Goal: Information Seeking & Learning: Learn about a topic

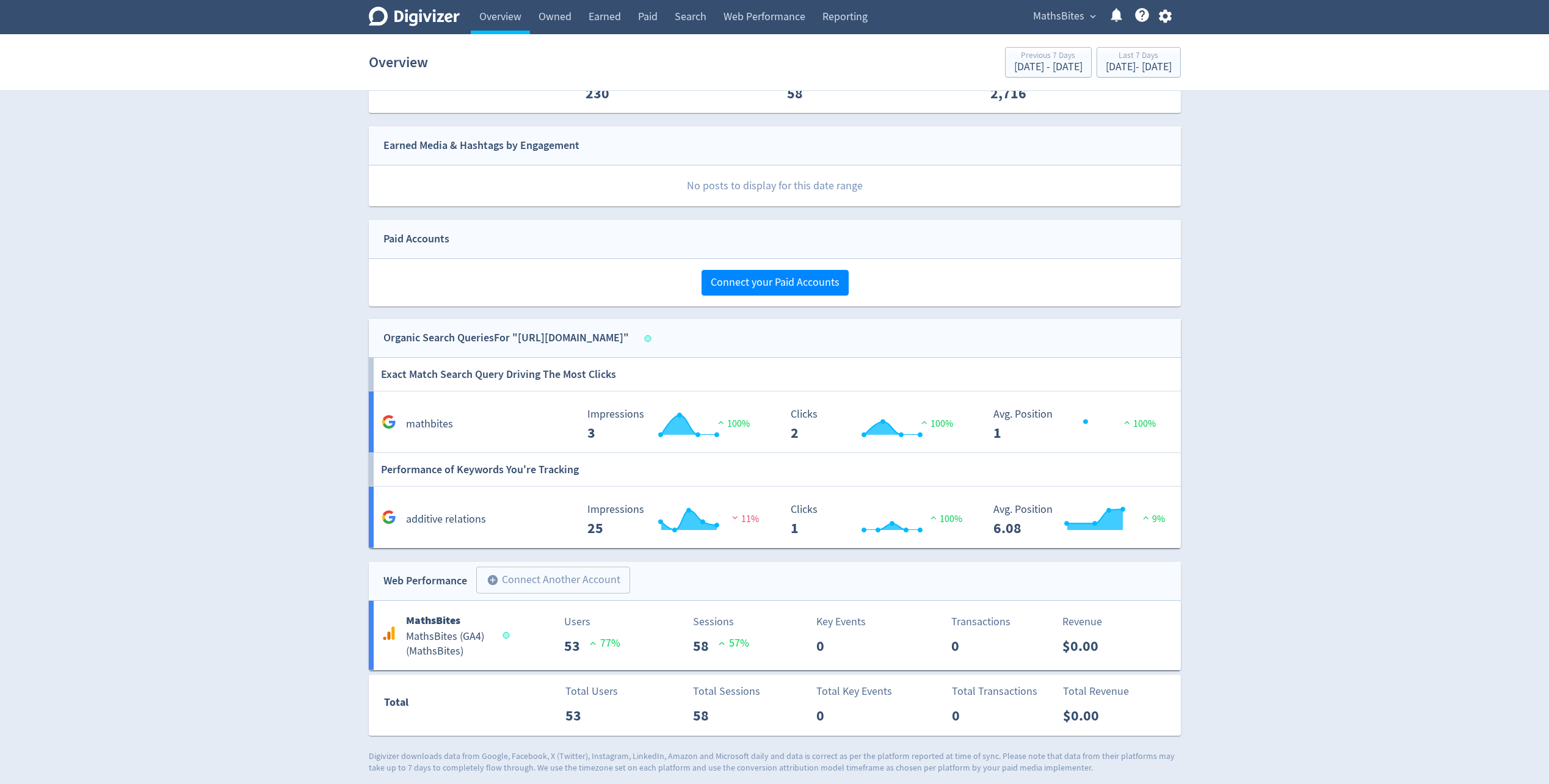
scroll to position [284, 0]
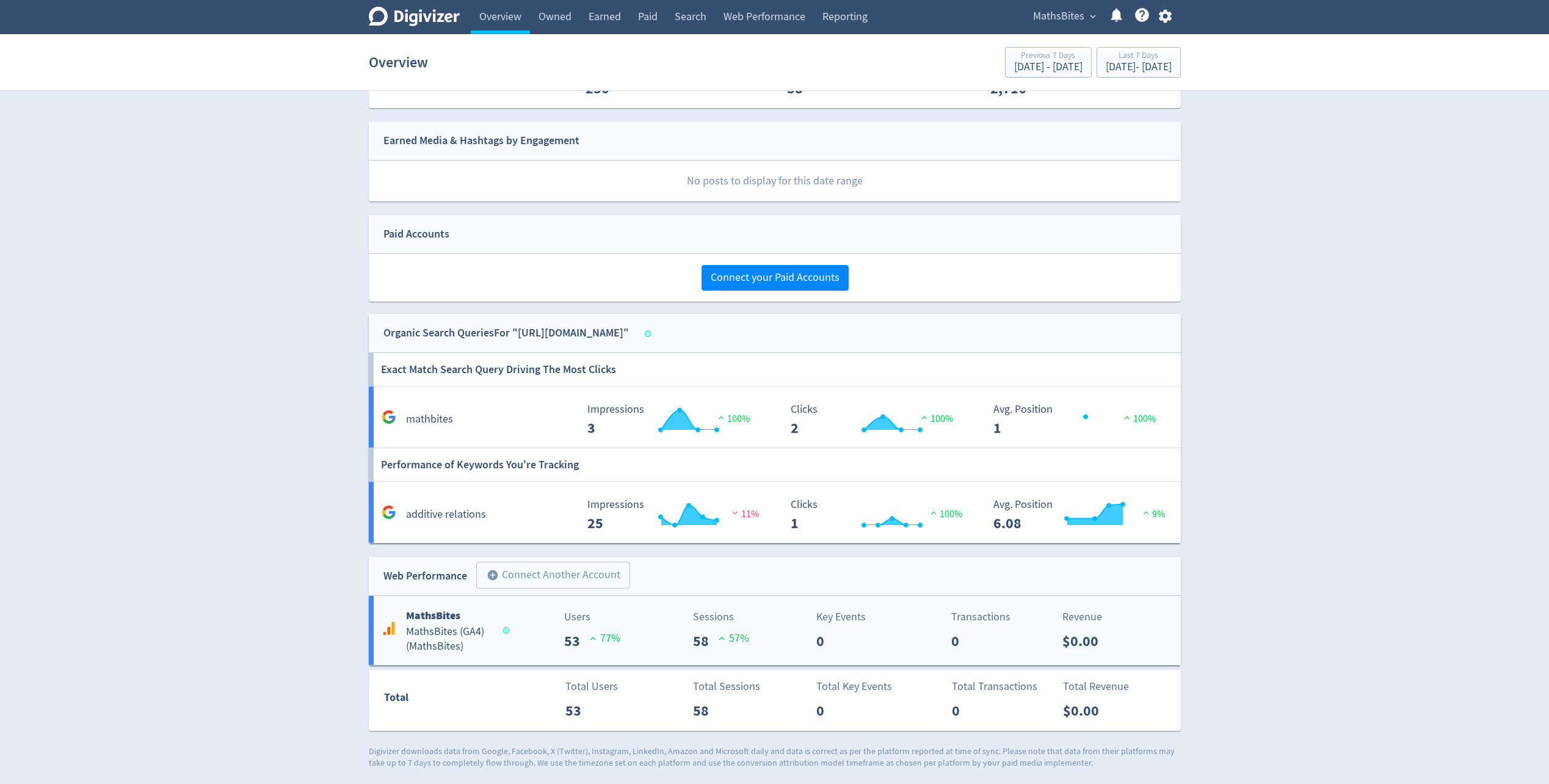
click at [521, 634] on div "Users 53 77 %" at bounding box center [575, 630] width 134 height 43
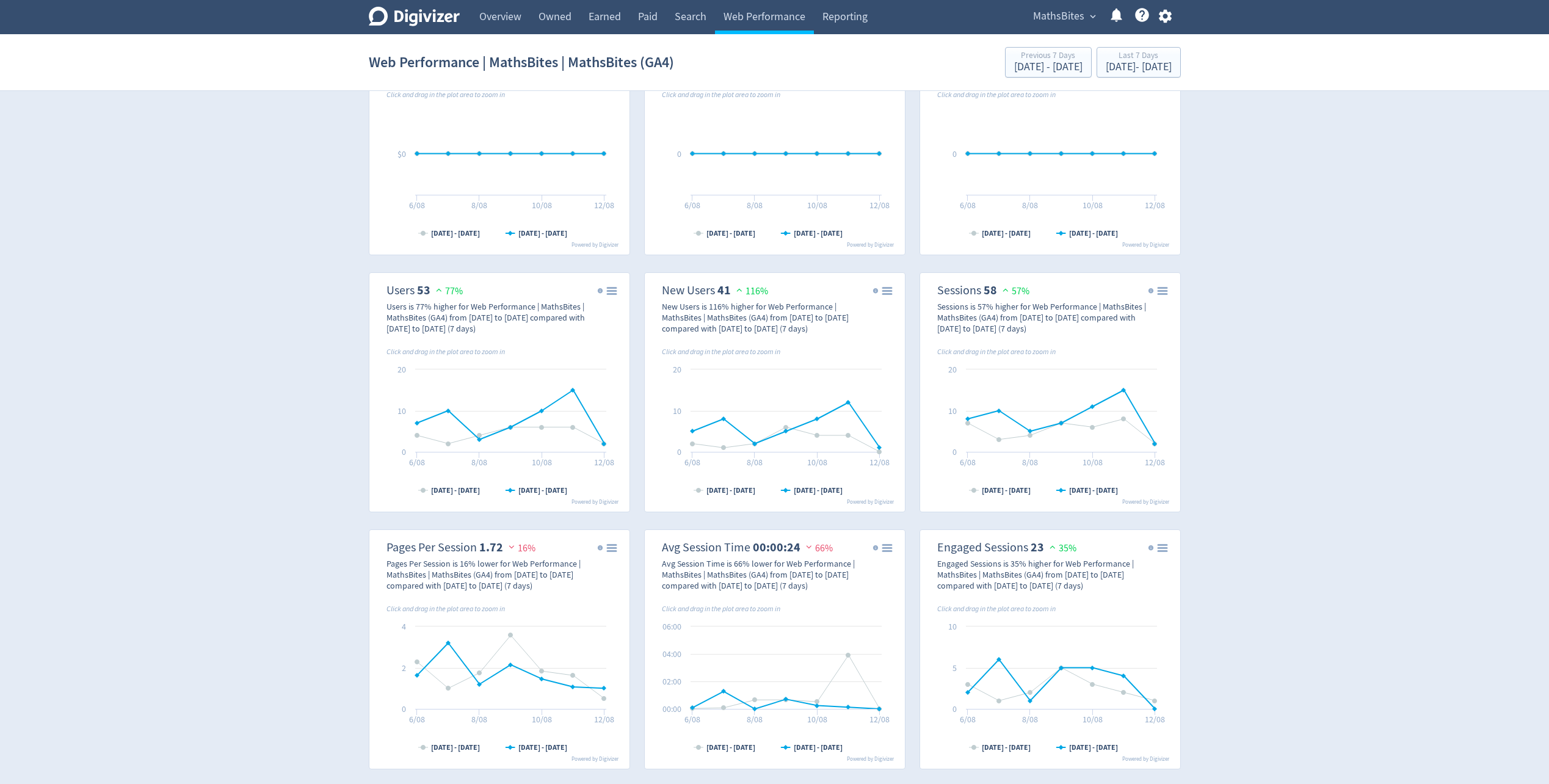
scroll to position [427, 0]
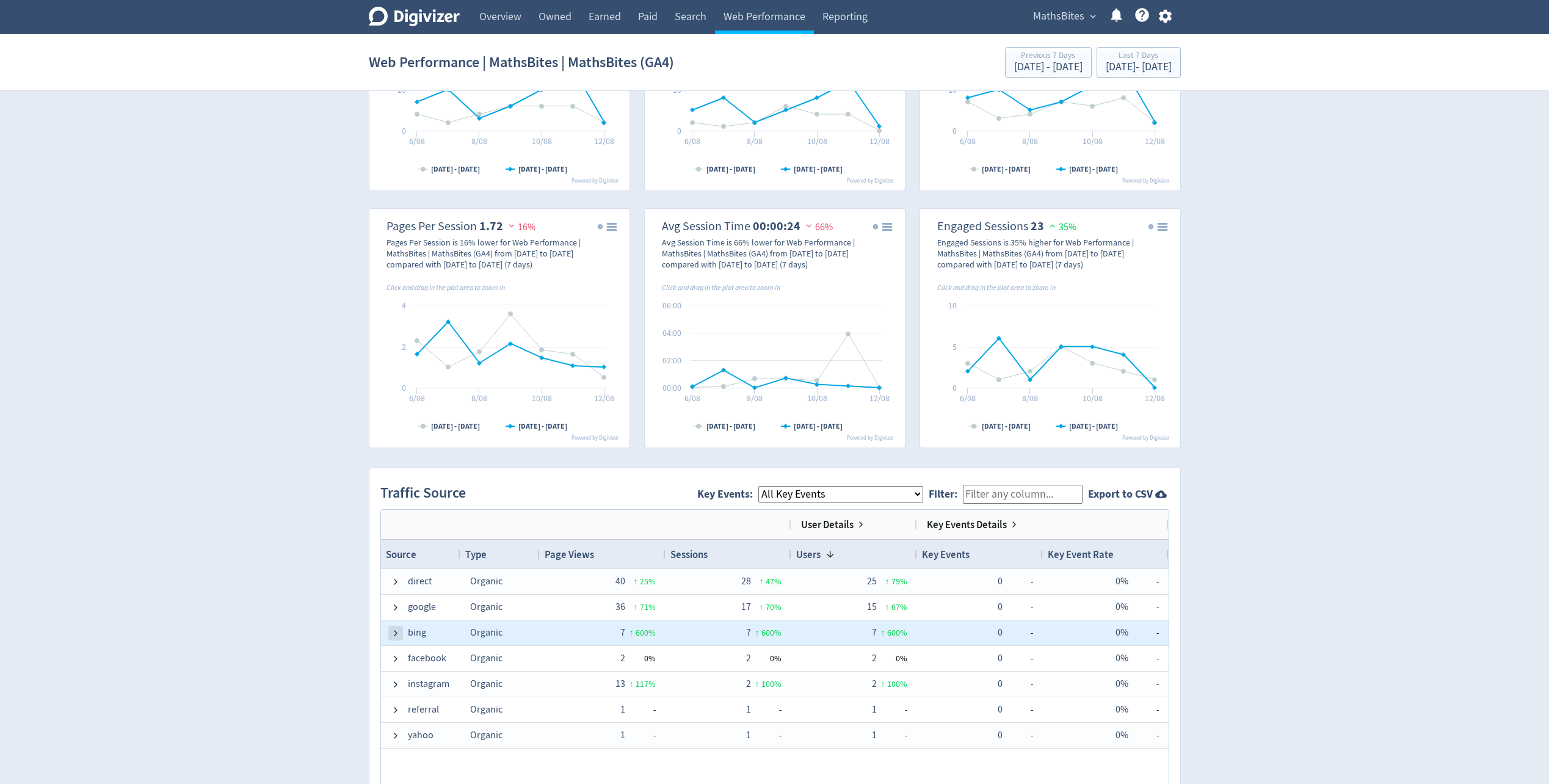
click at [398, 633] on span at bounding box center [395, 633] width 10 height 10
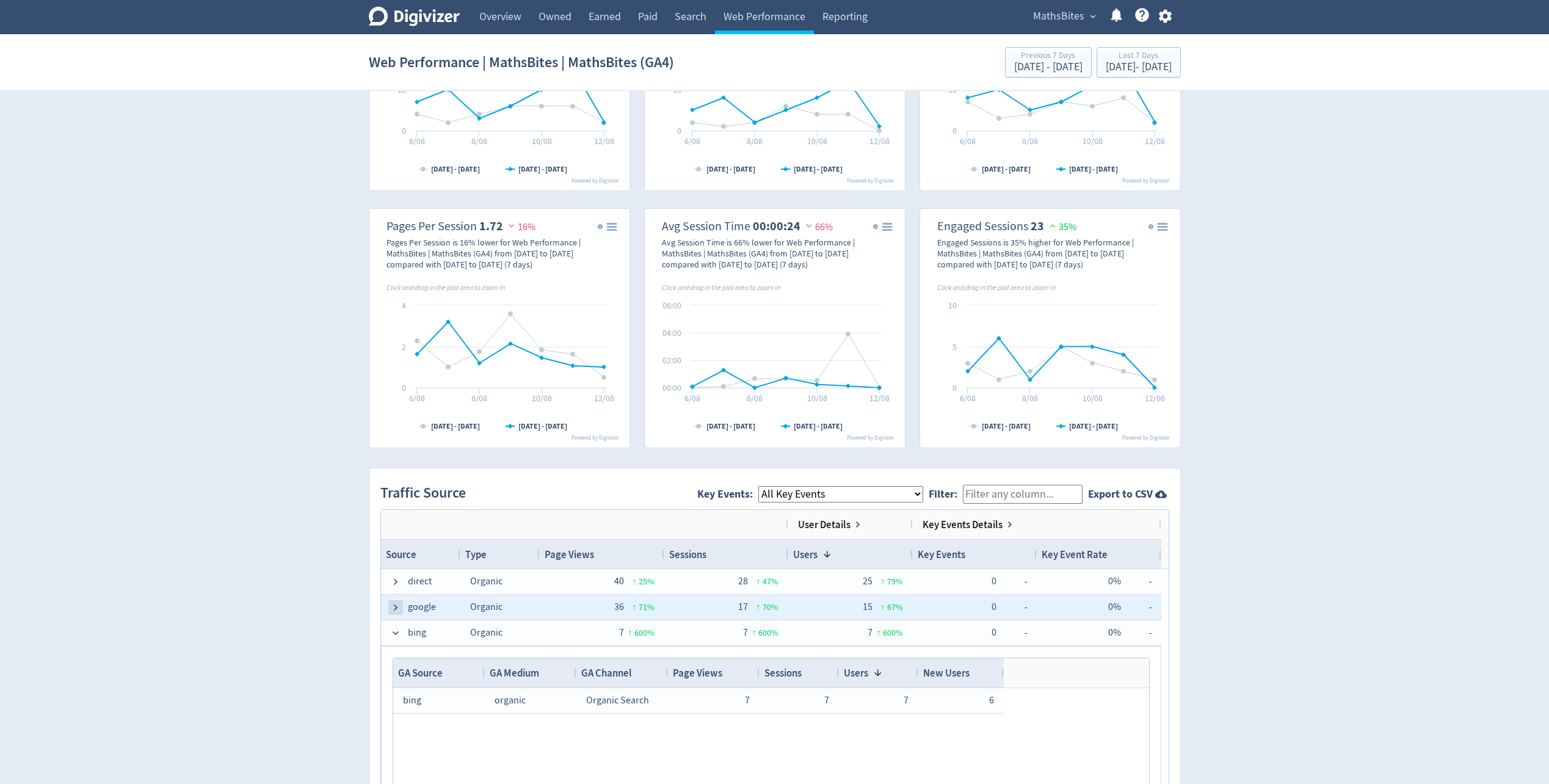
click at [396, 603] on span at bounding box center [395, 607] width 10 height 10
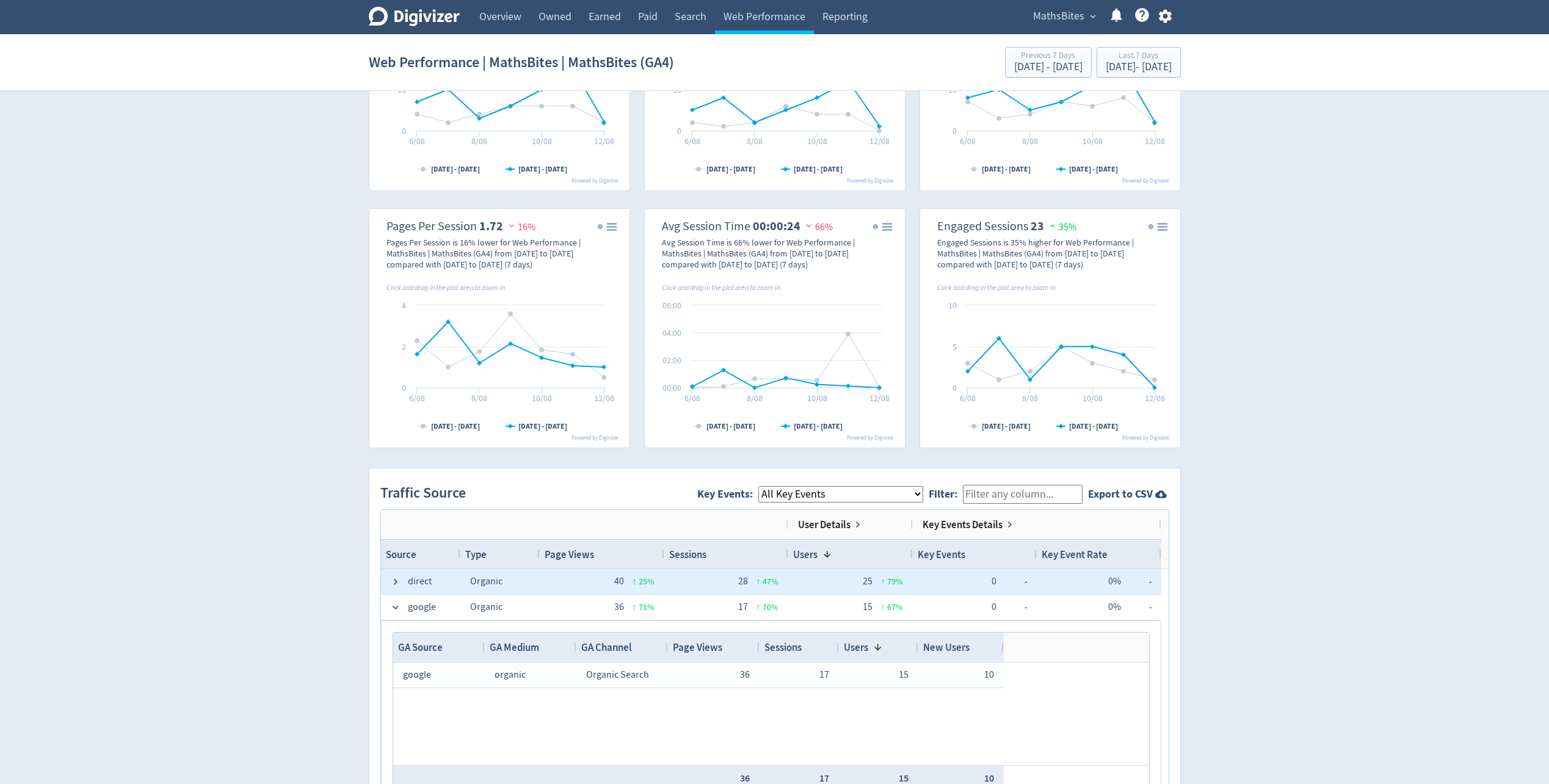
click at [401, 579] on span "direct" at bounding box center [421, 581] width 60 height 24
click at [398, 581] on span at bounding box center [395, 581] width 10 height 10
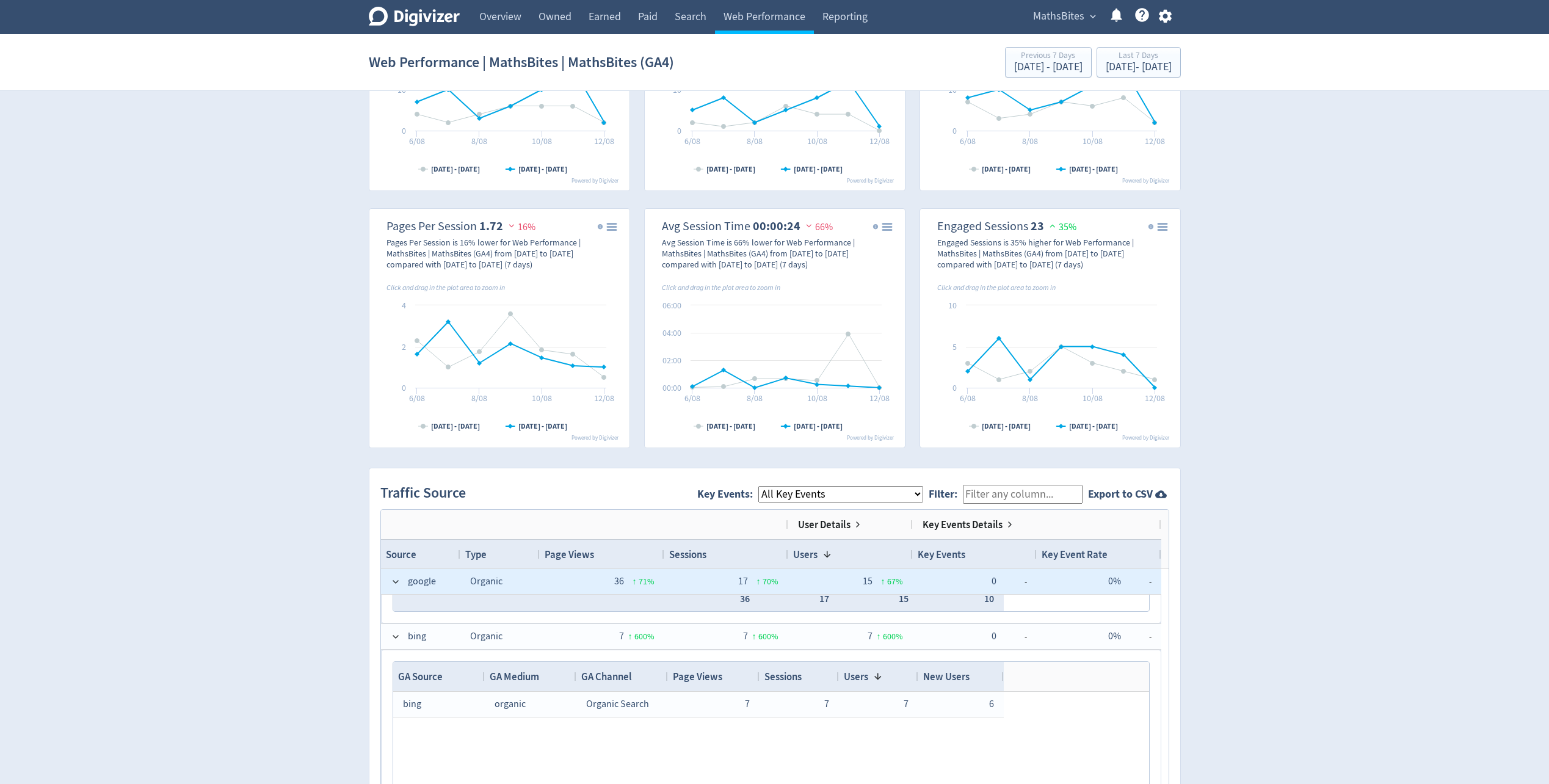
scroll to position [366, 0]
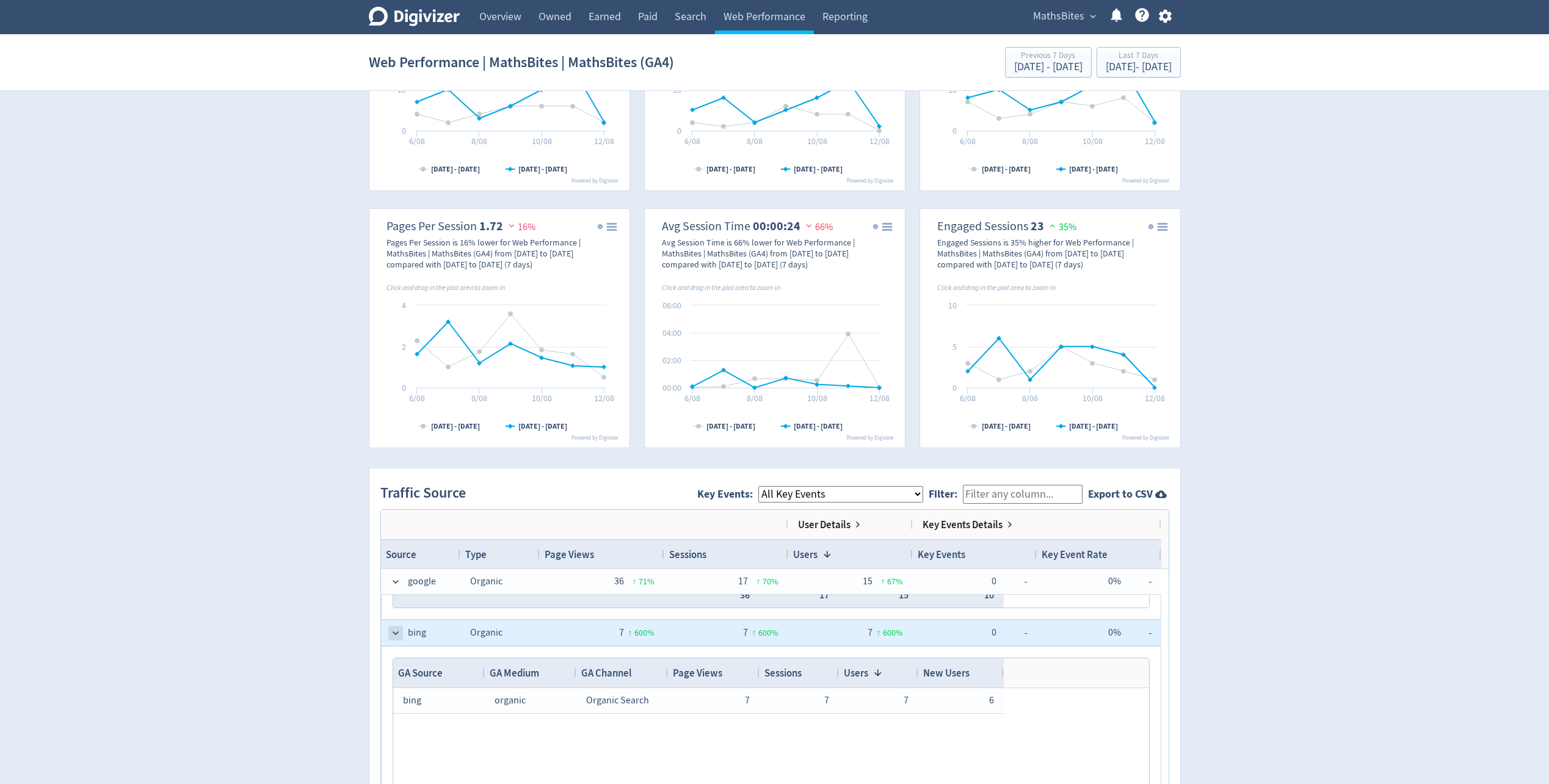
click at [398, 631] on span at bounding box center [395, 633] width 10 height 10
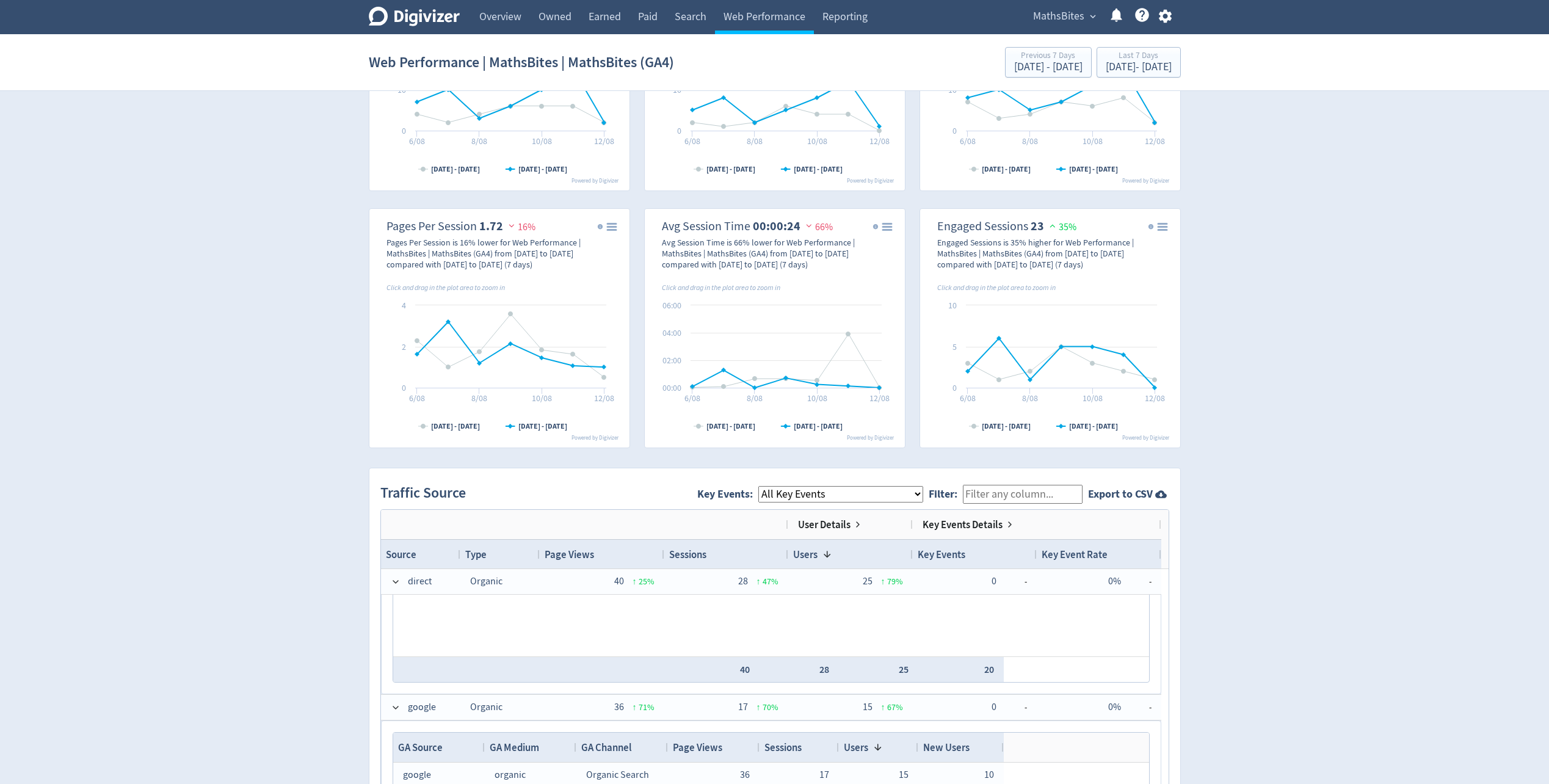
scroll to position [81, 0]
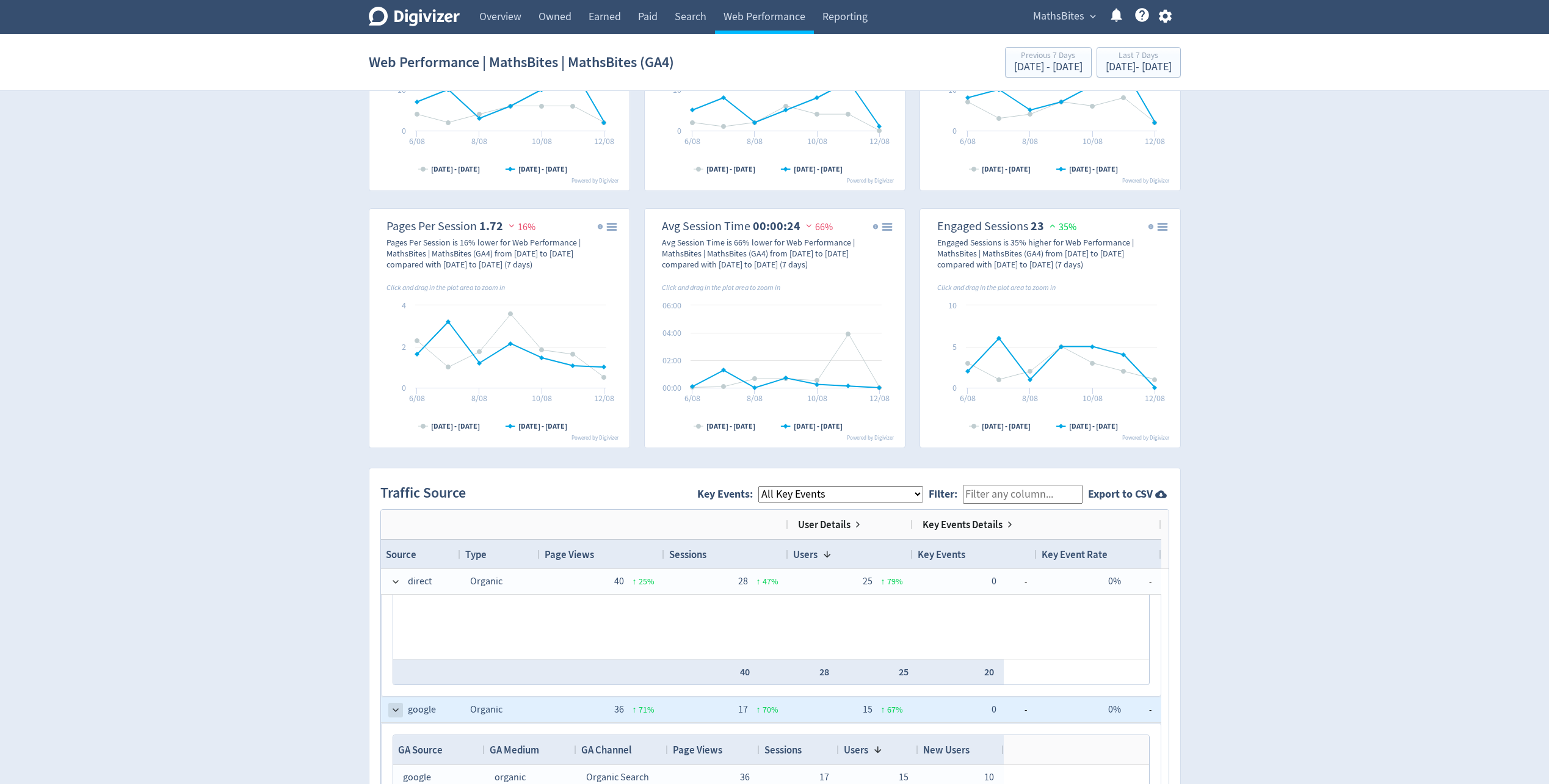
click at [400, 709] on span at bounding box center [395, 709] width 10 height 10
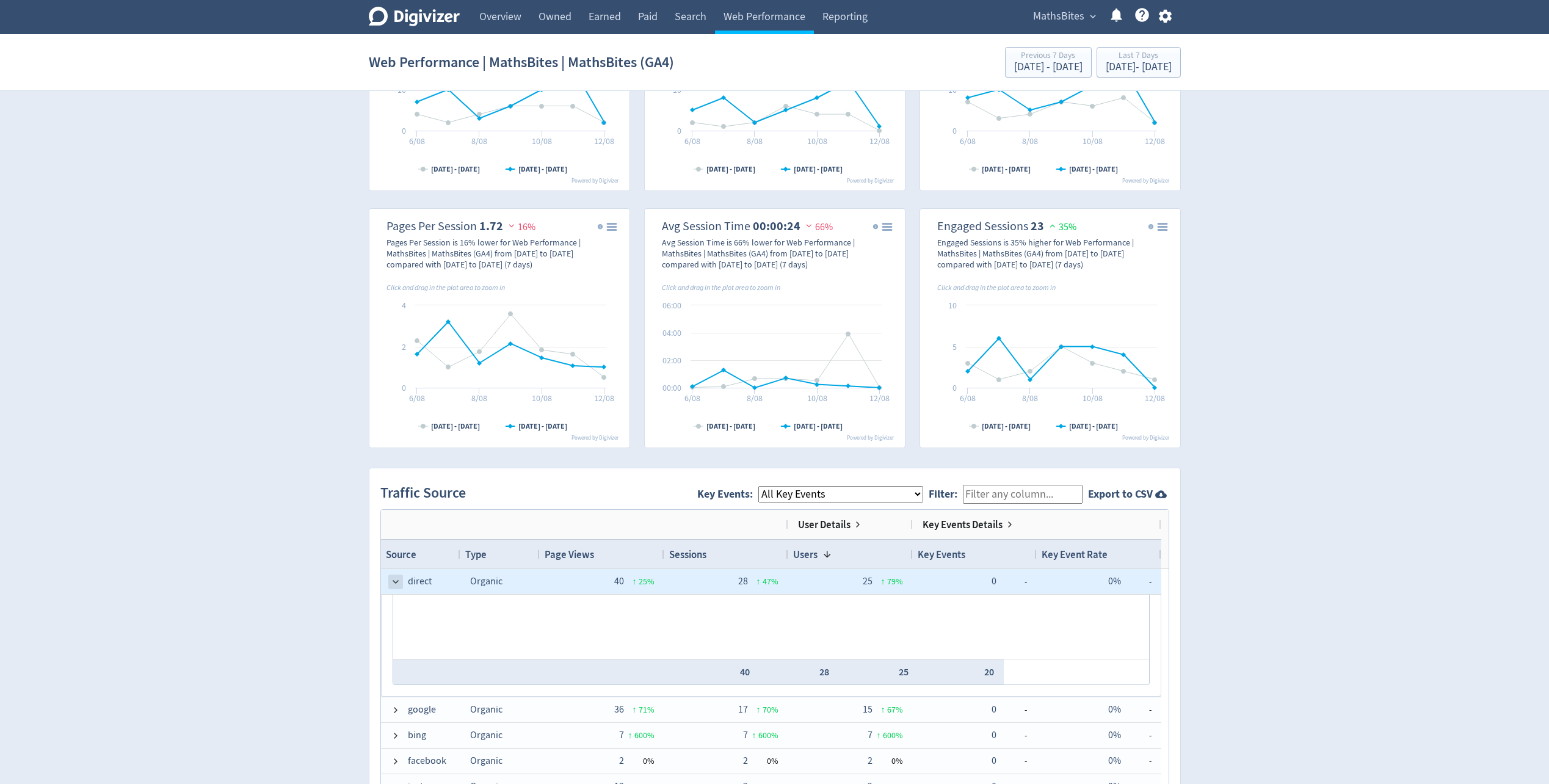
click at [396, 580] on span at bounding box center [395, 581] width 10 height 10
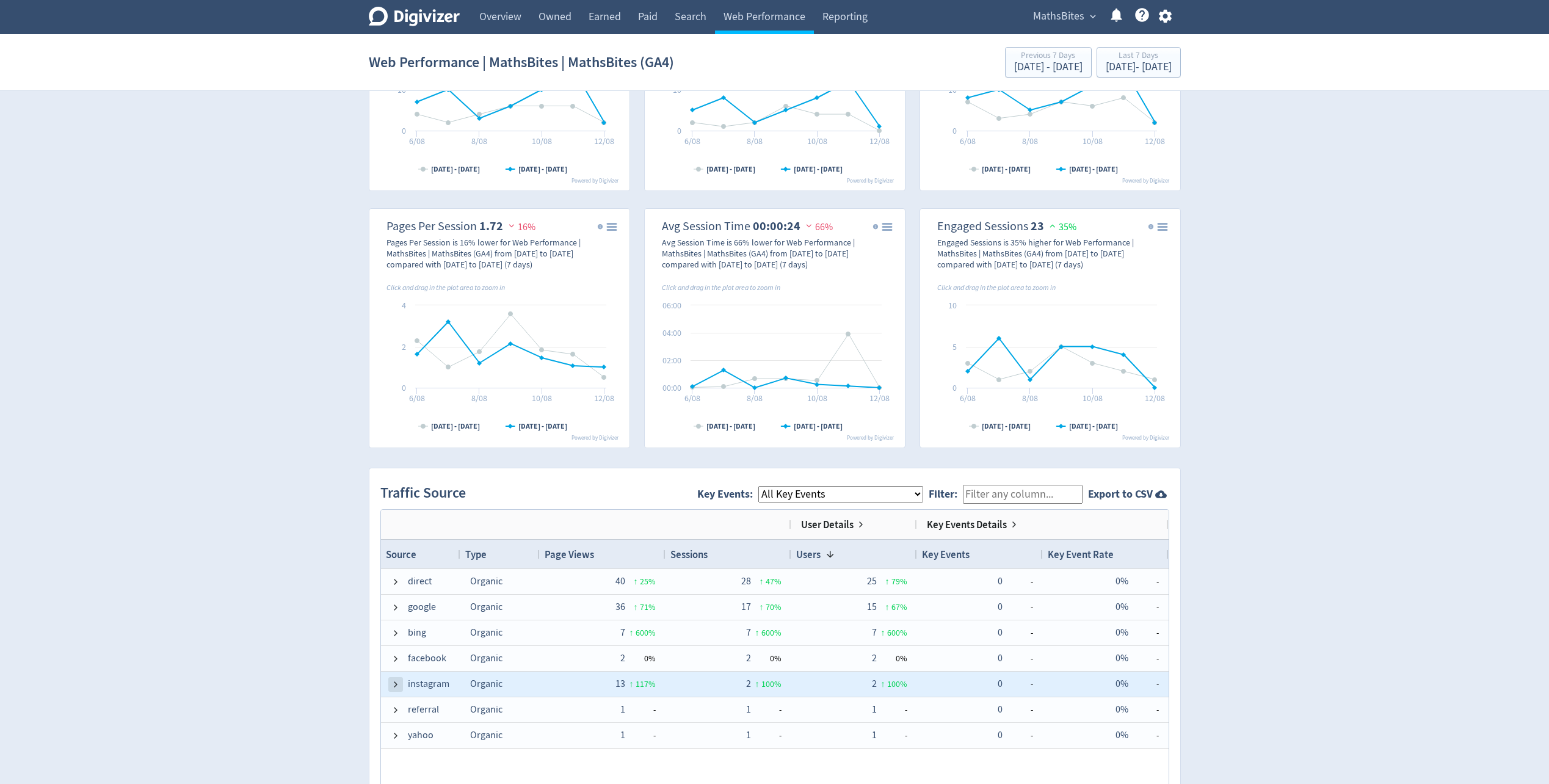
click at [391, 680] on span at bounding box center [395, 684] width 10 height 10
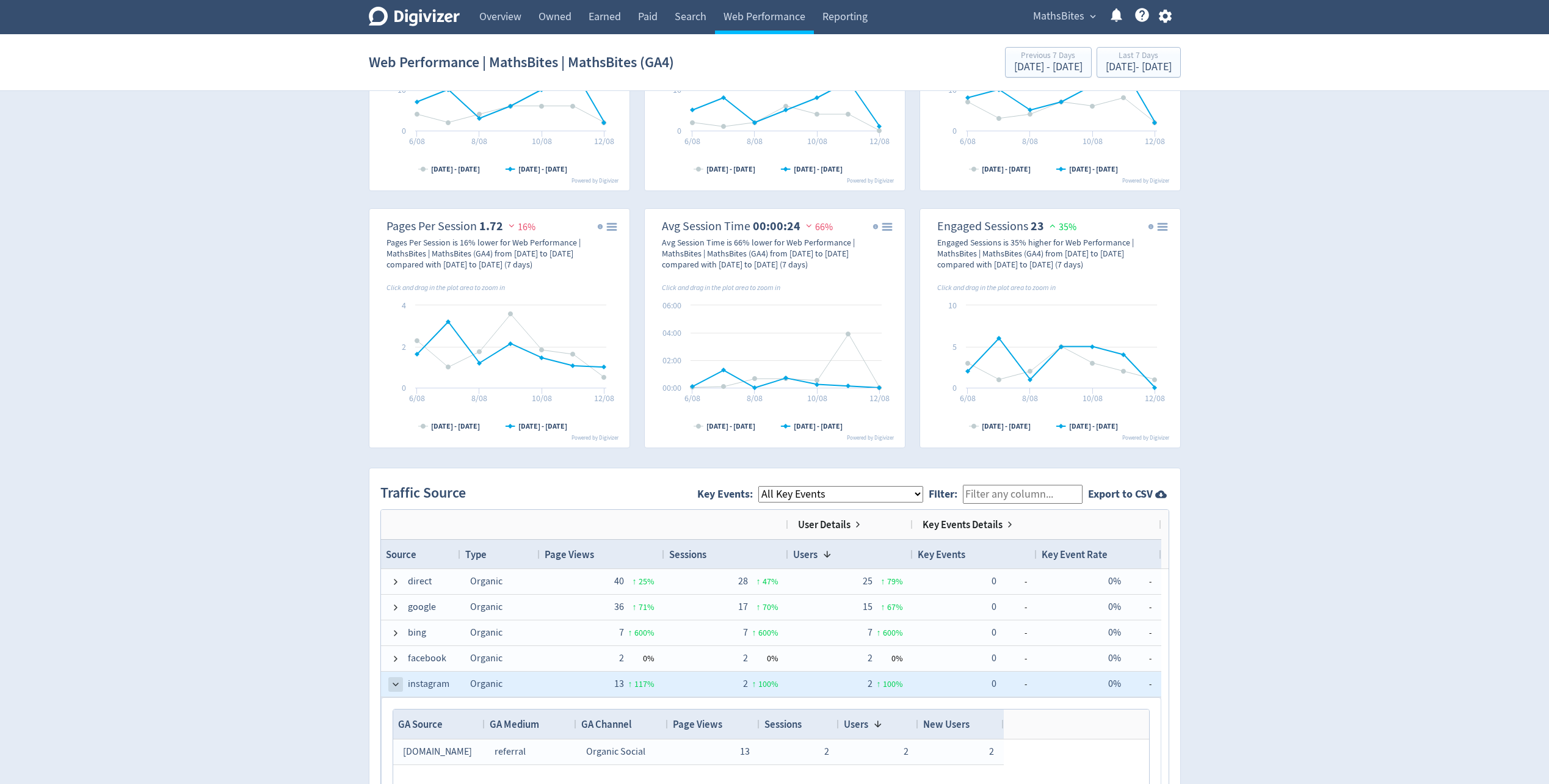
click at [393, 684] on span at bounding box center [395, 684] width 10 height 10
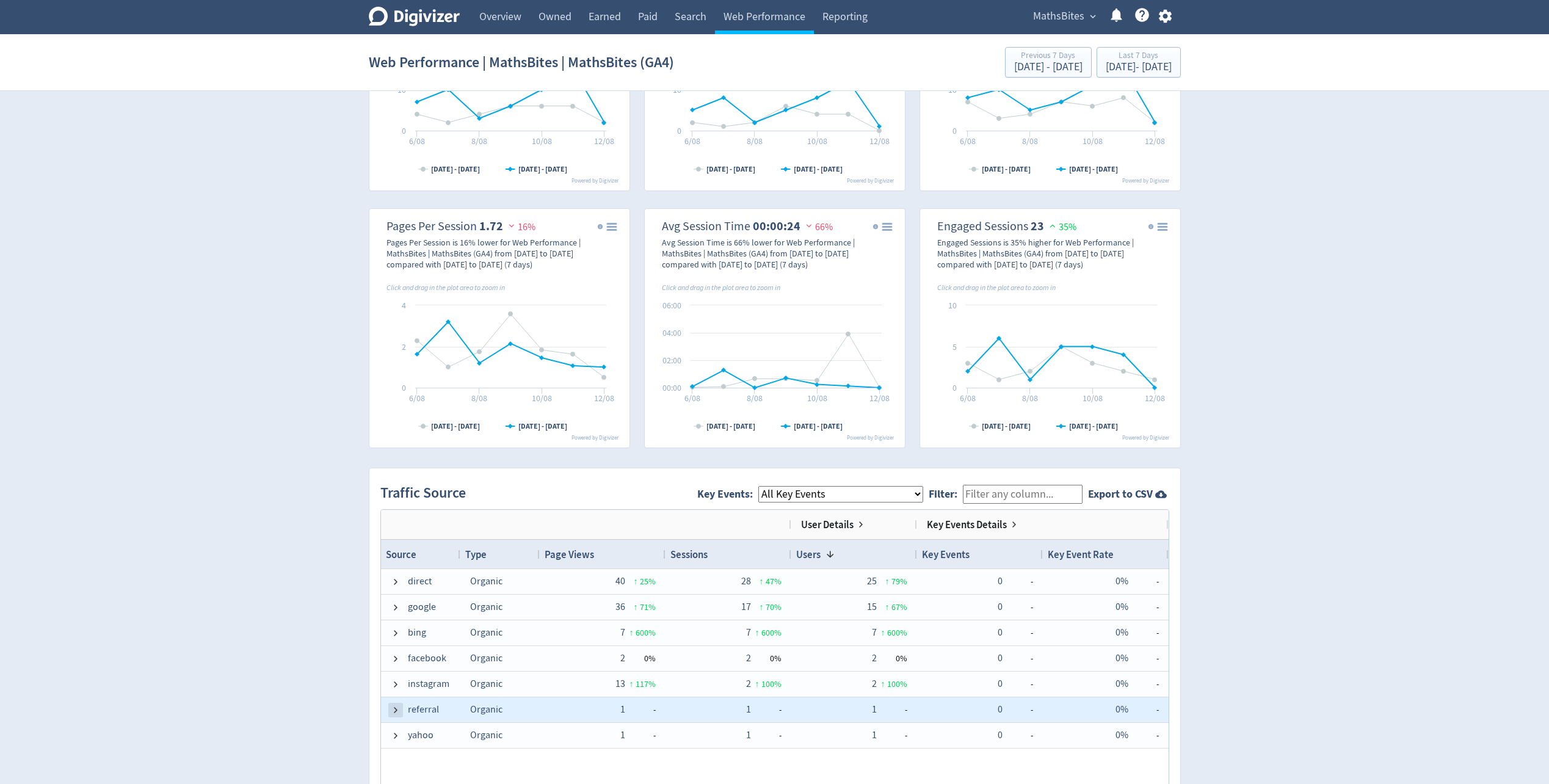
click at [393, 705] on span at bounding box center [395, 709] width 10 height 10
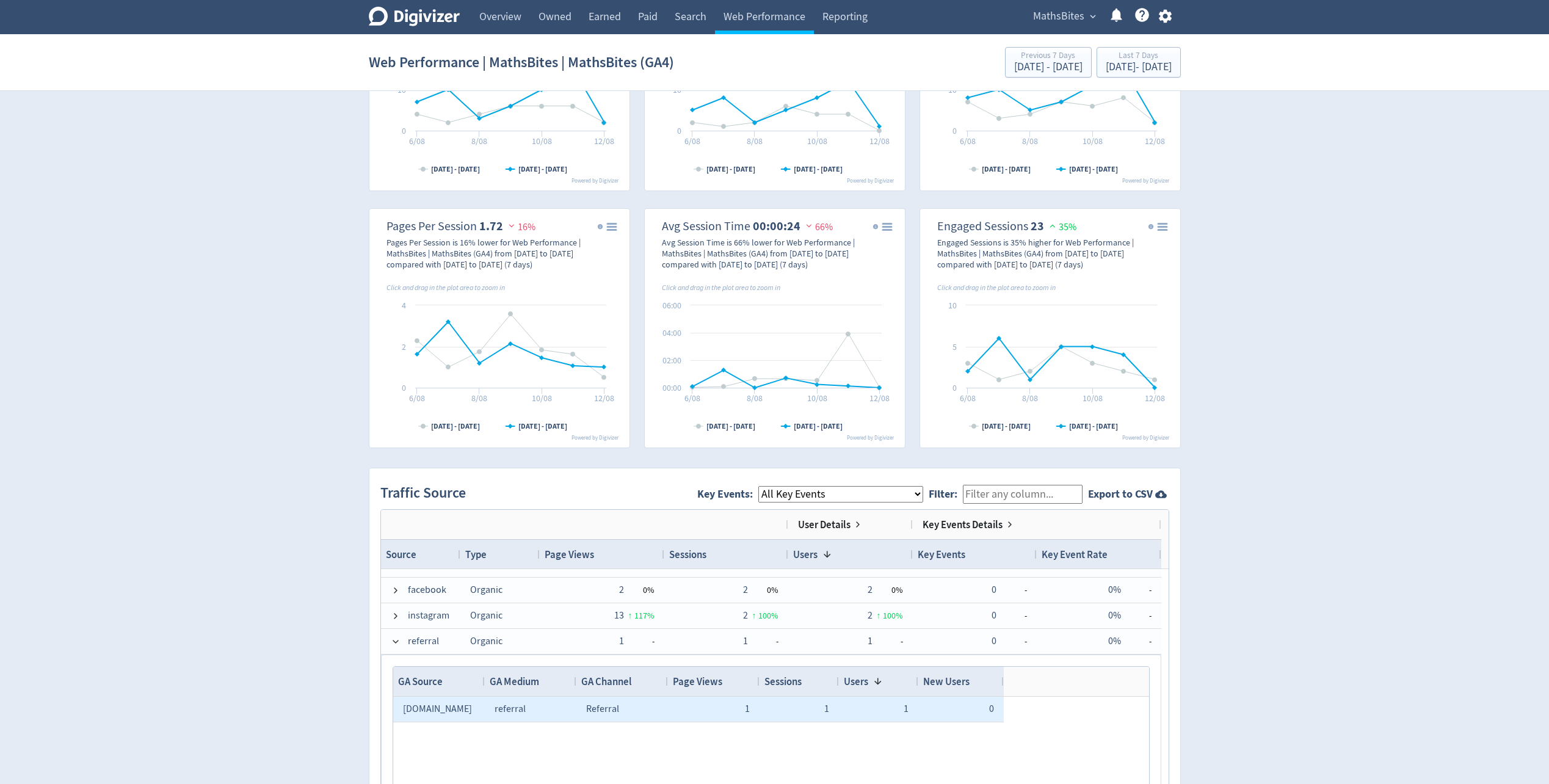
scroll to position [81, 0]
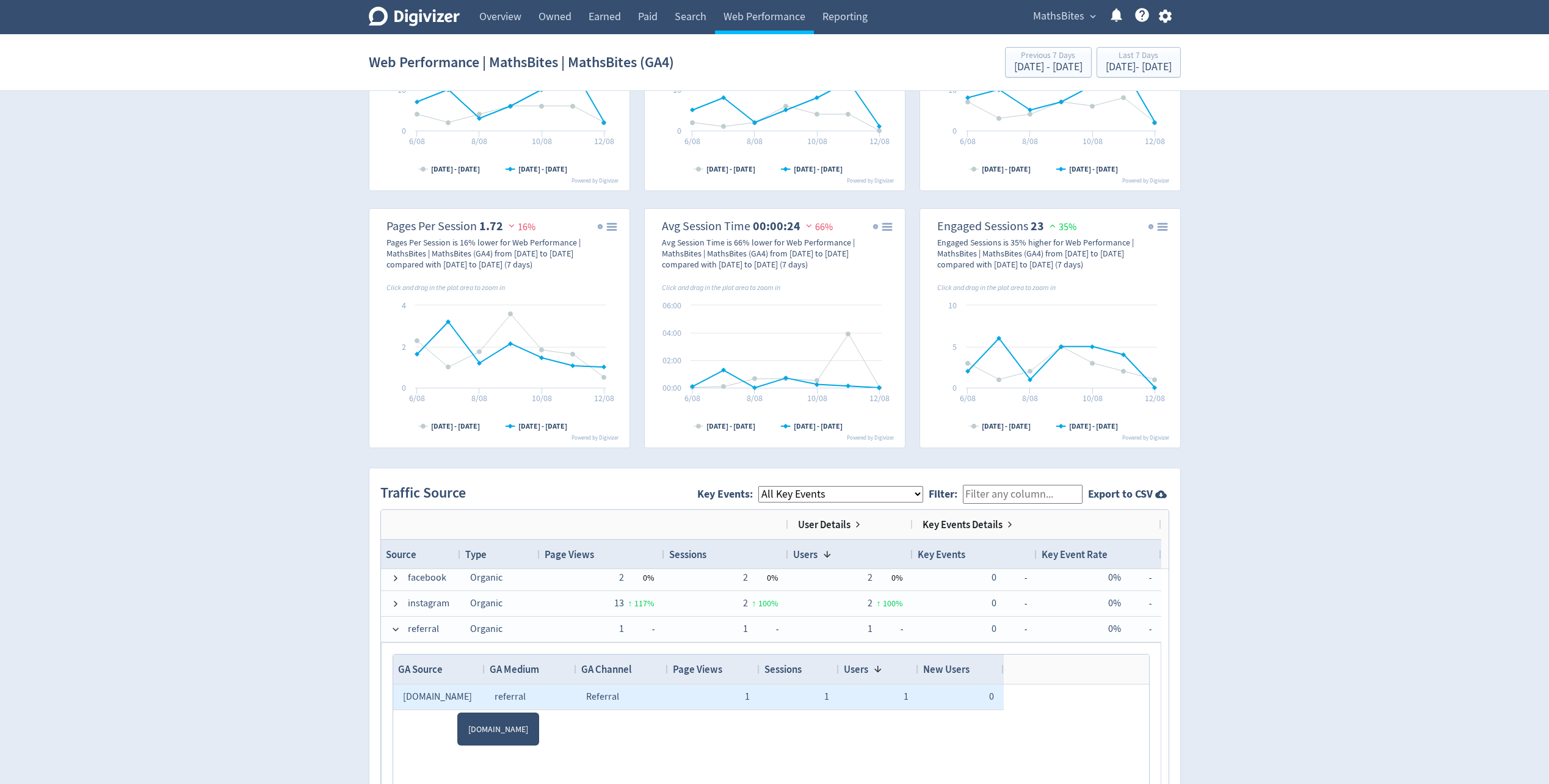
click at [459, 699] on span "[DOMAIN_NAME]" at bounding box center [437, 696] width 69 height 12
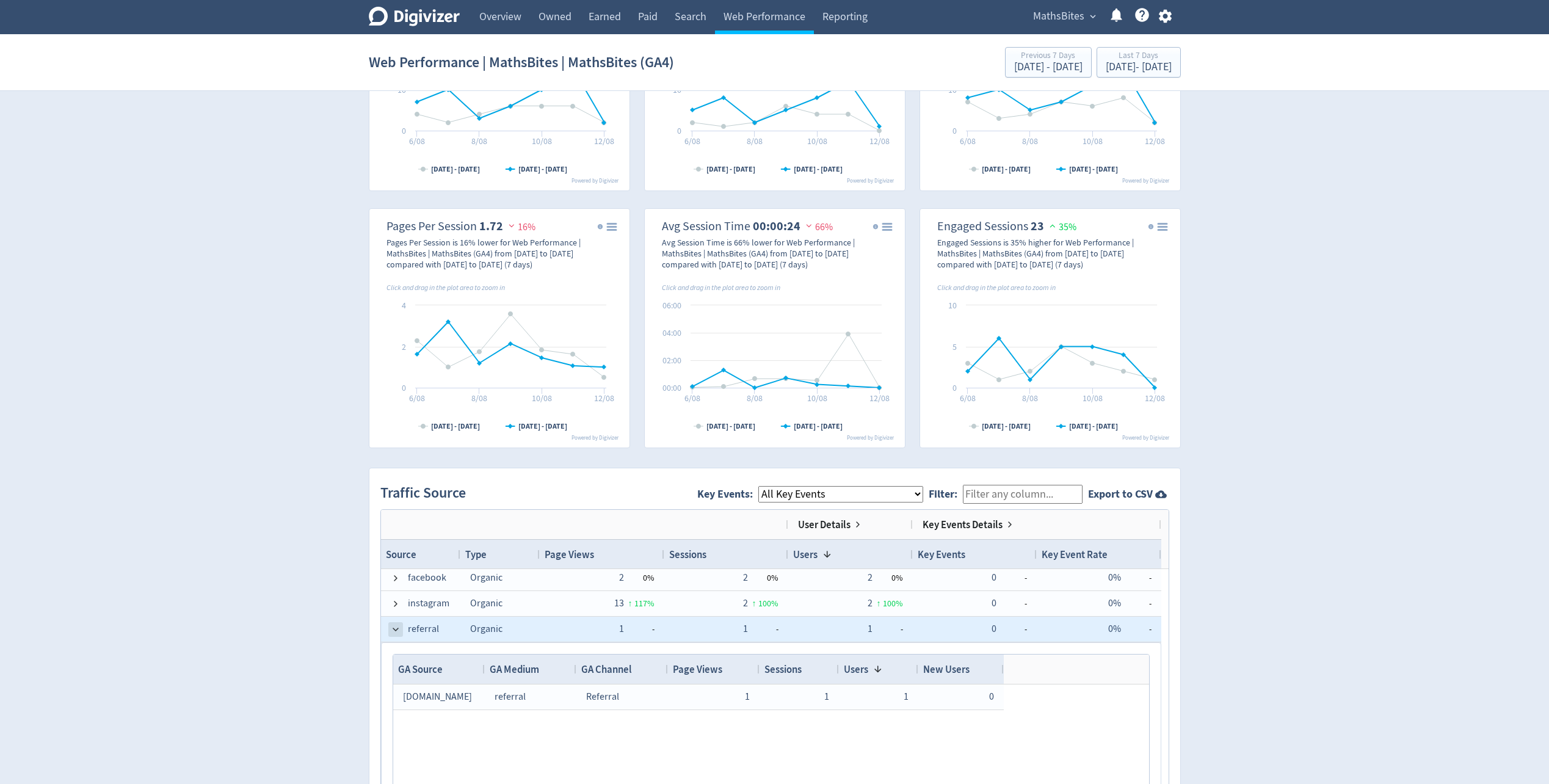
click at [396, 631] on span at bounding box center [395, 629] width 10 height 10
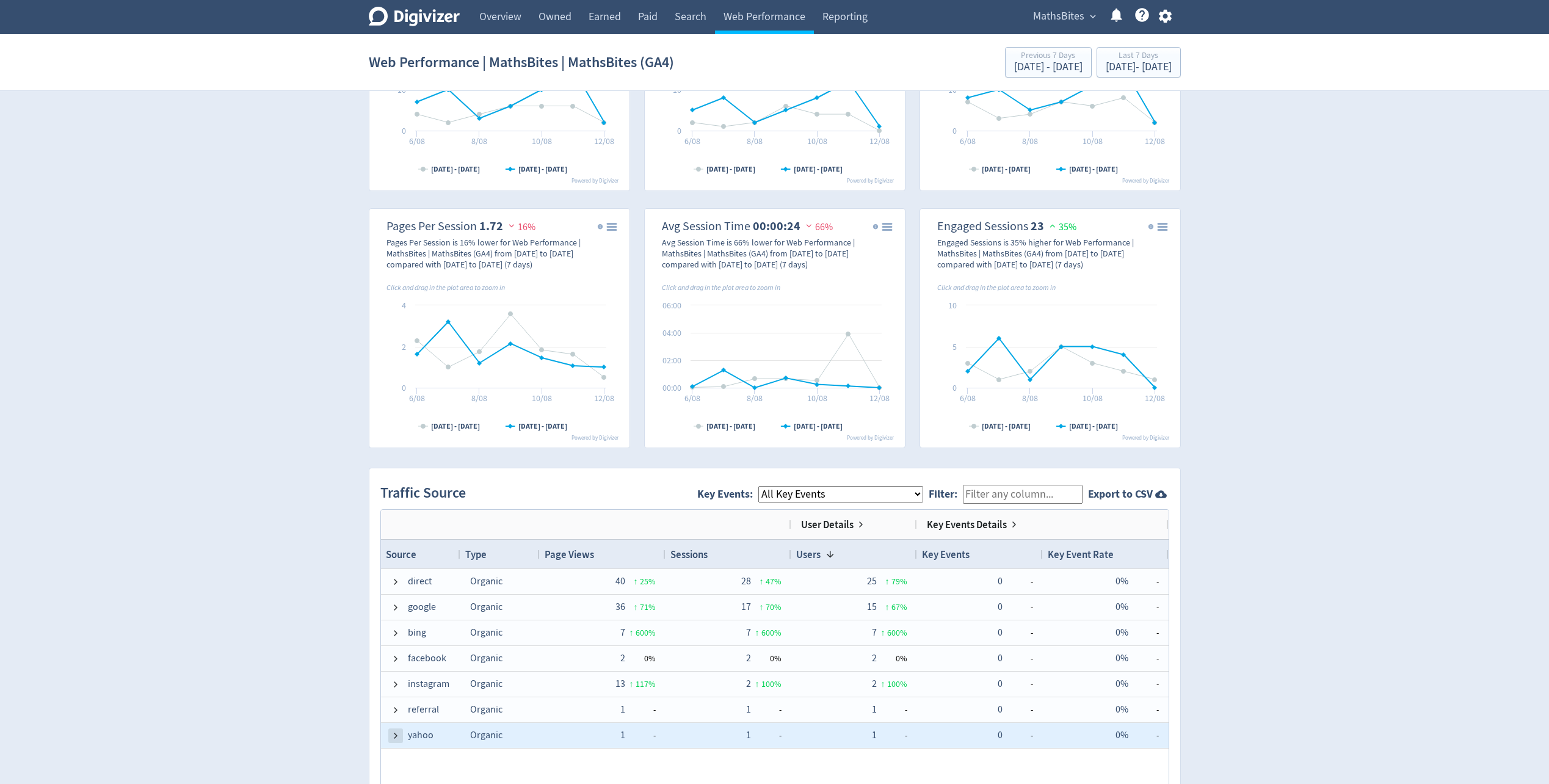
click at [399, 735] on span at bounding box center [395, 735] width 10 height 10
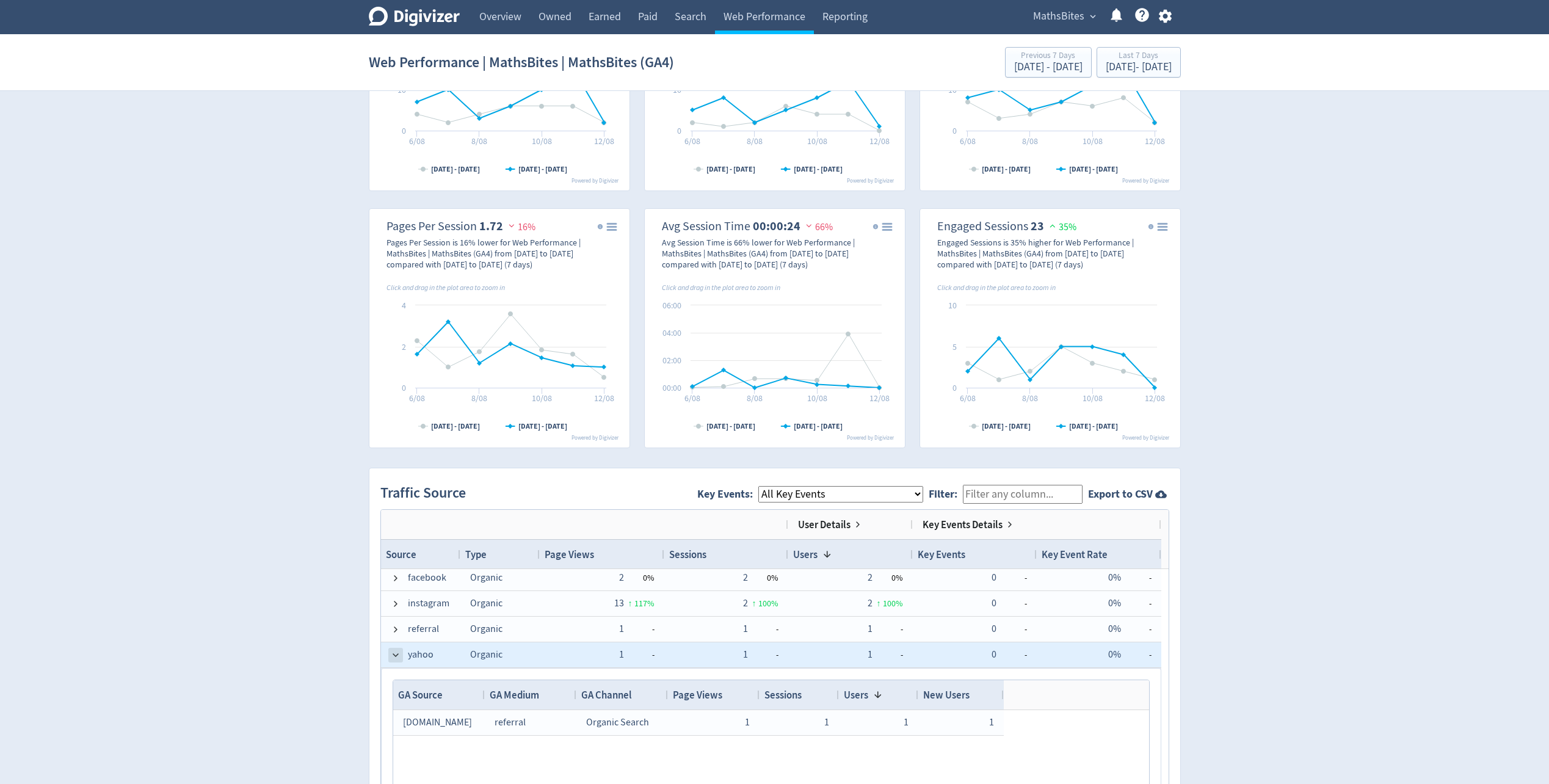
click at [394, 651] on span at bounding box center [395, 654] width 10 height 10
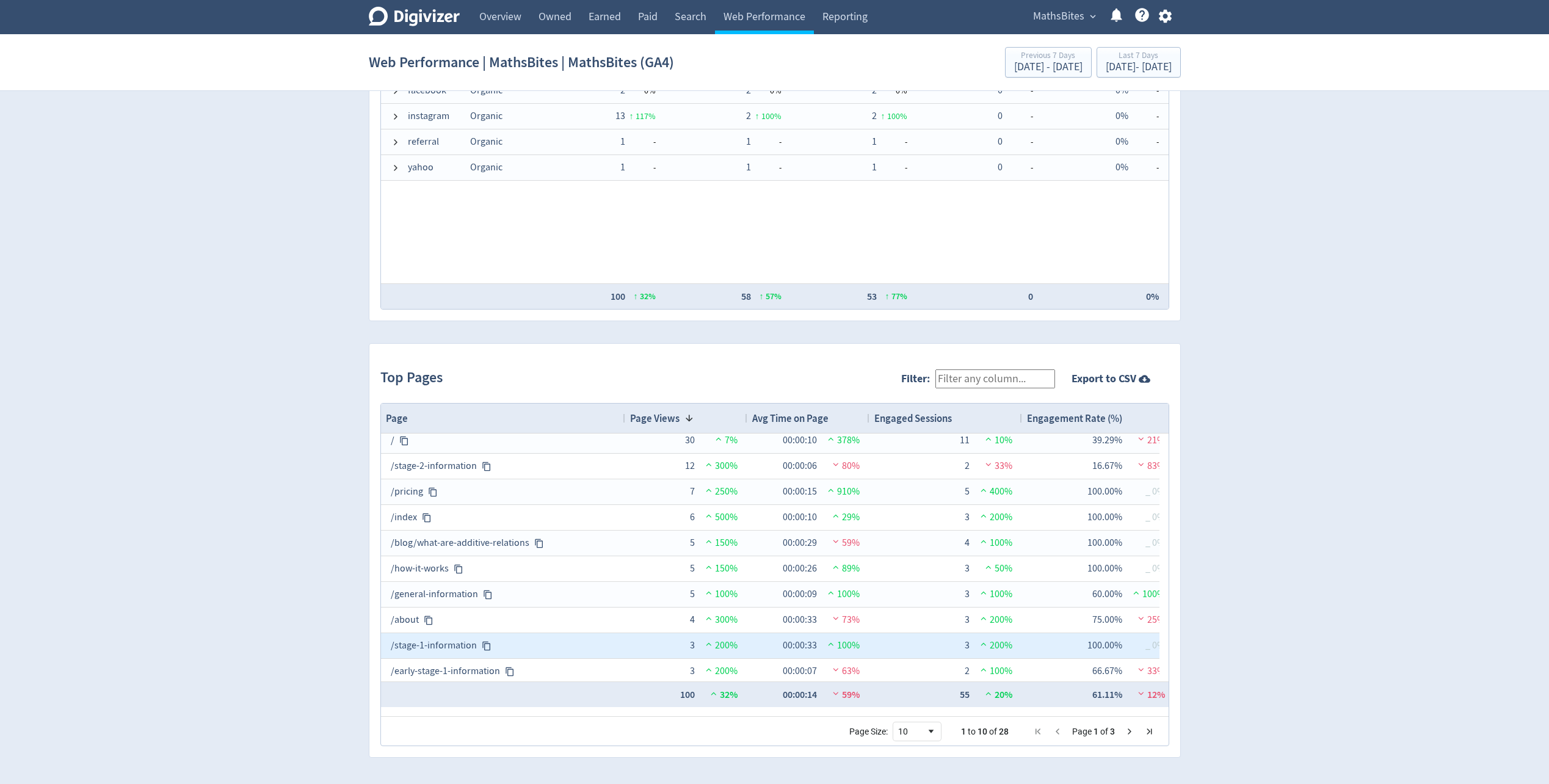
scroll to position [8, 0]
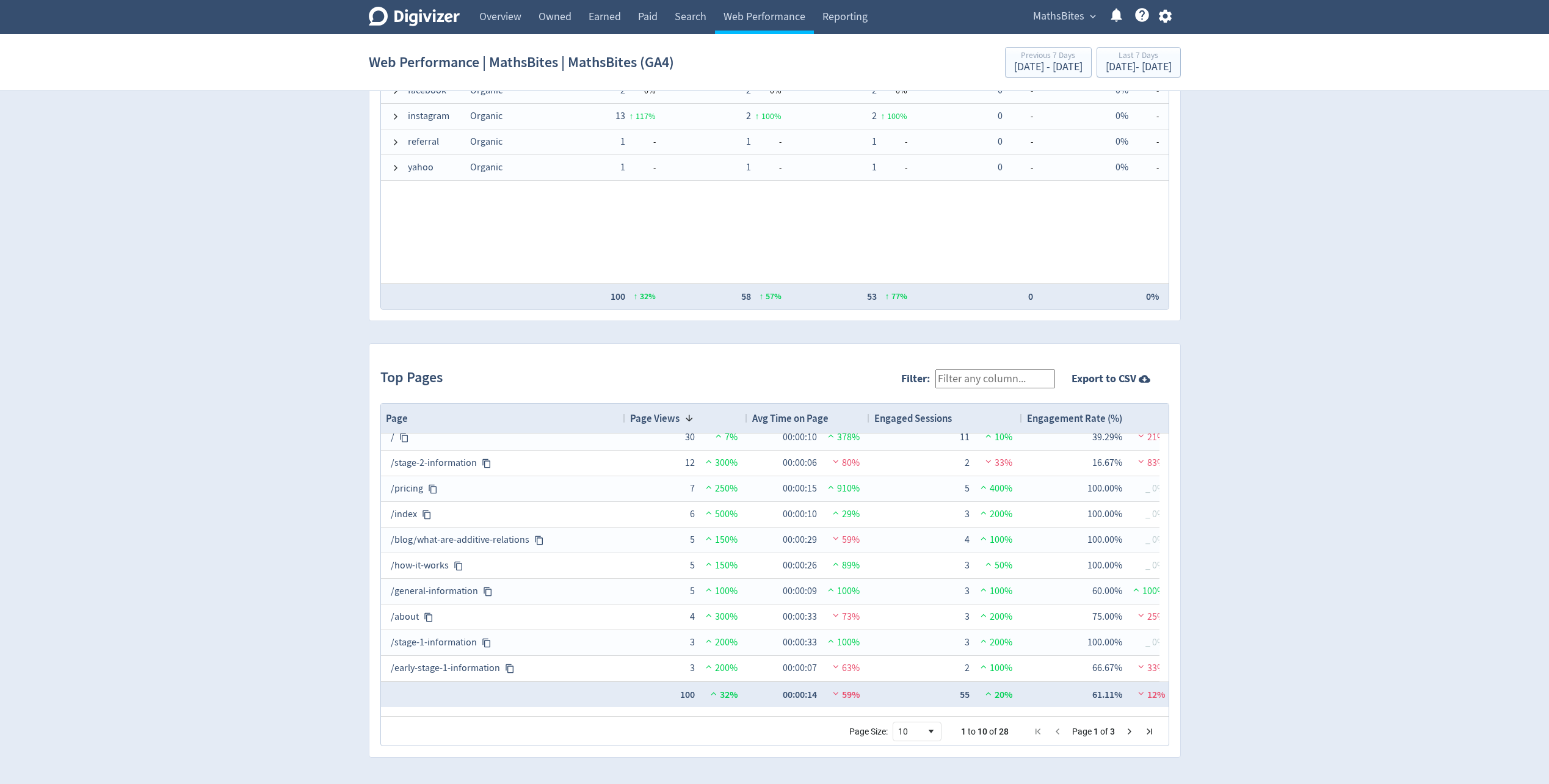
click at [1132, 732] on span "Next Page" at bounding box center [1130, 731] width 10 height 10
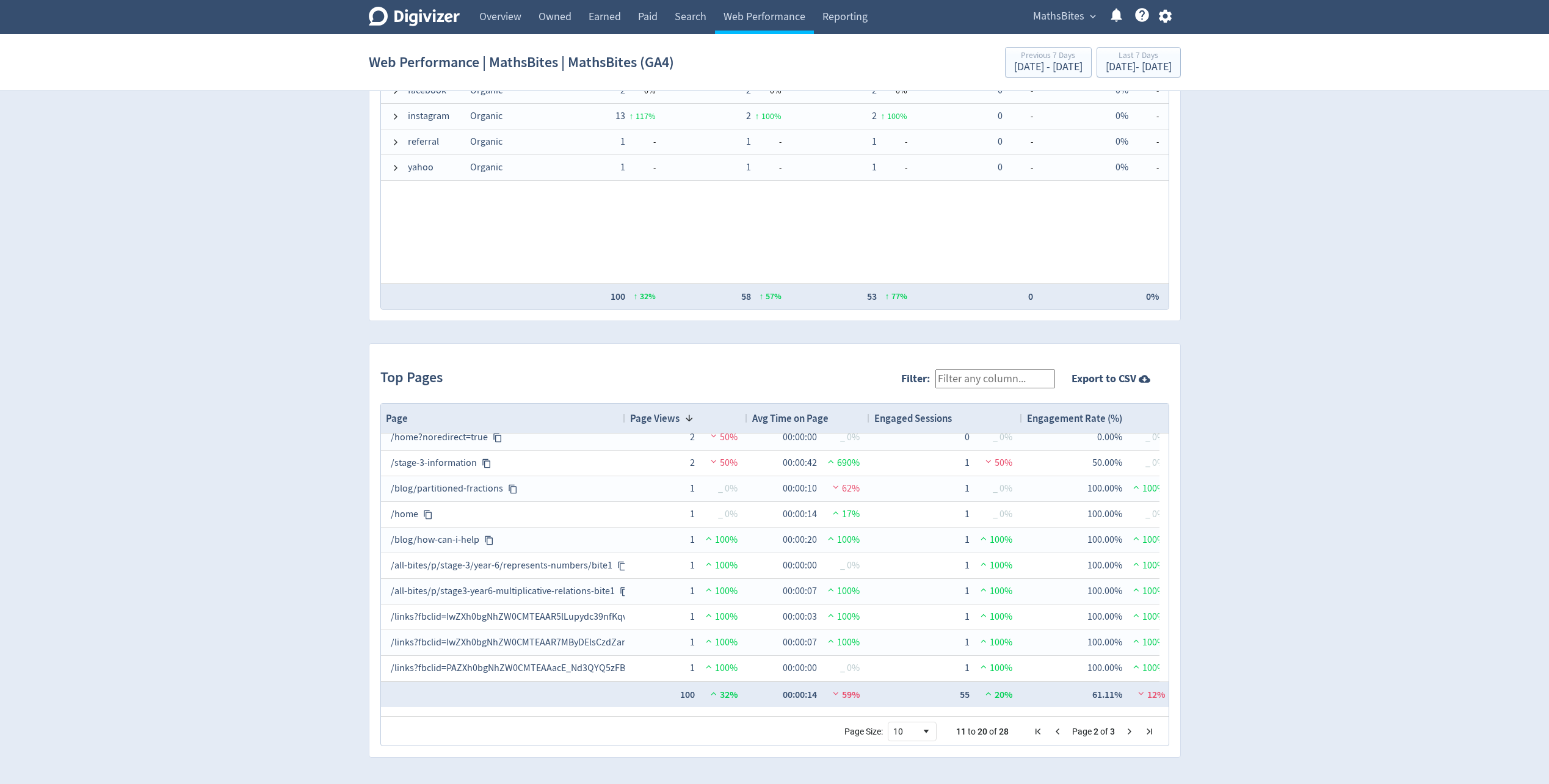
click at [1125, 730] on span "Next Page" at bounding box center [1130, 731] width 10 height 10
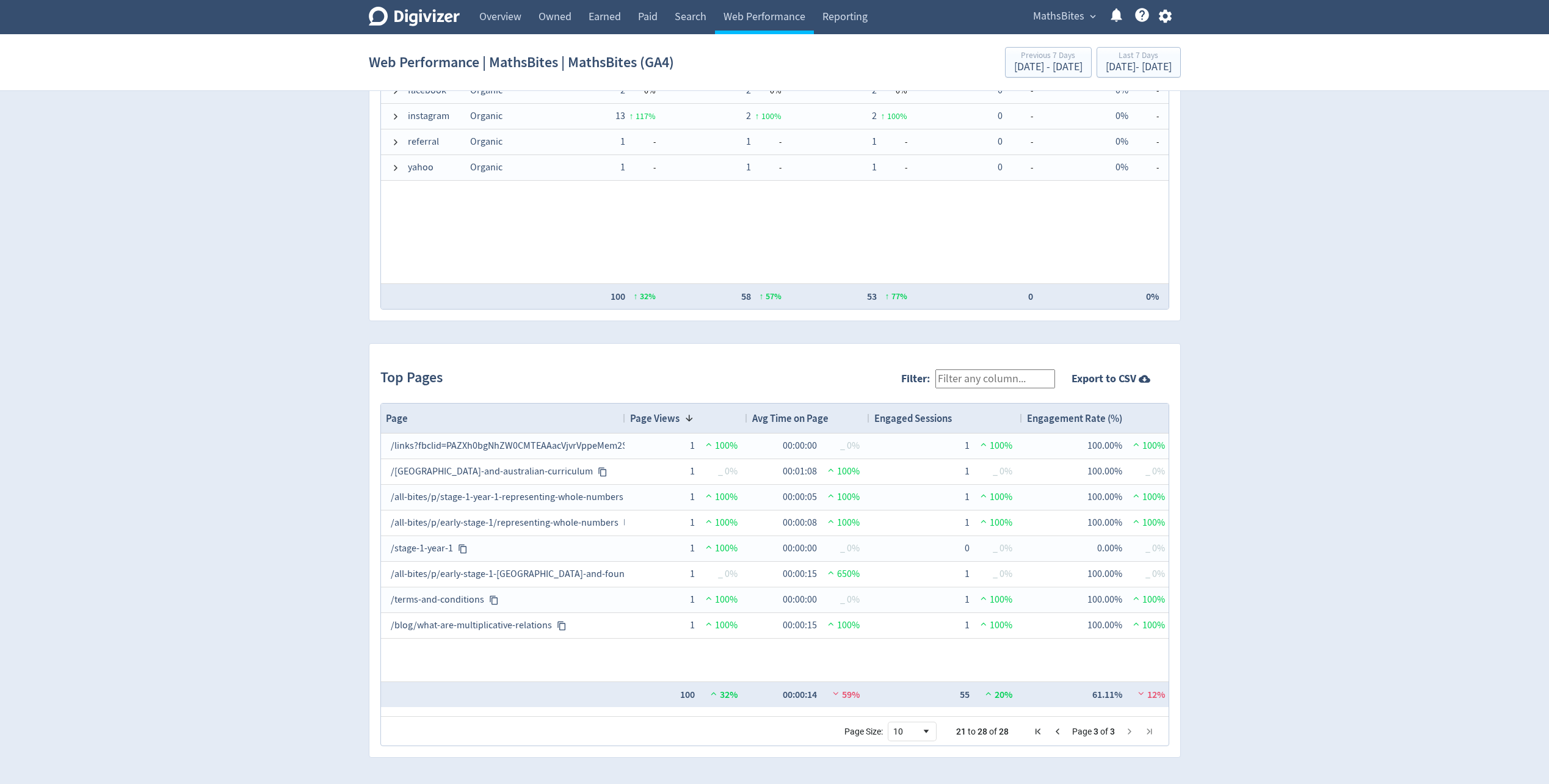
scroll to position [0, 0]
